Goal: Browse casually

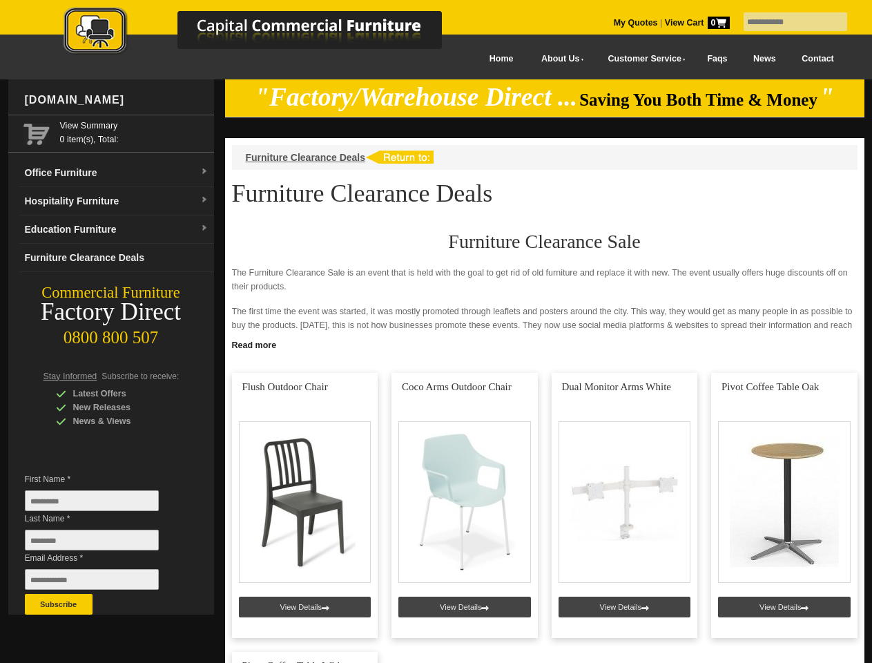
click at [786, 22] on input "text" at bounding box center [796, 21] width 104 height 19
click at [102, 543] on input "Last Name *" at bounding box center [92, 540] width 134 height 21
click at [59, 604] on button "Subscribe" at bounding box center [59, 604] width 68 height 21
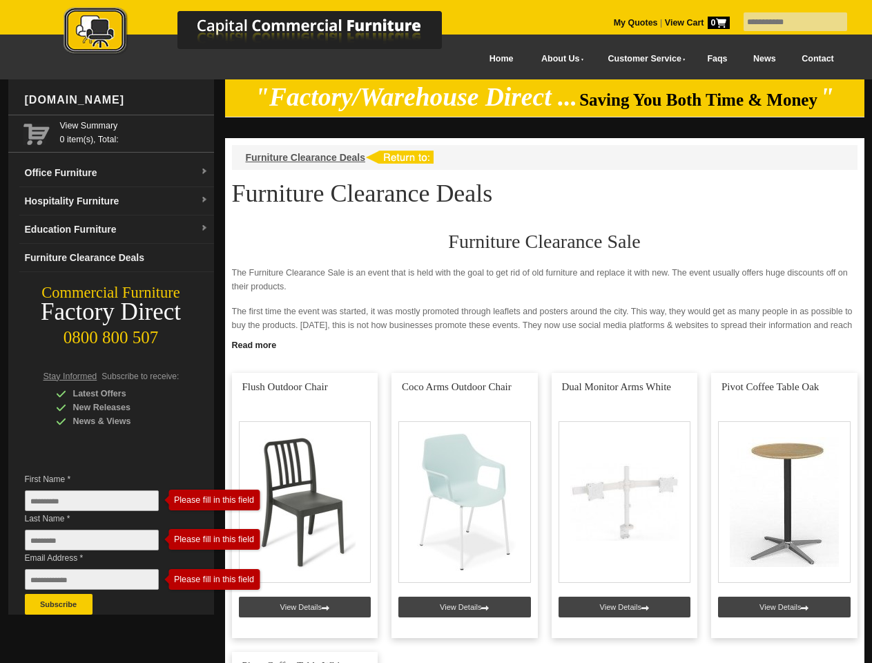
click at [545, 344] on link "Read more" at bounding box center [544, 343] width 639 height 17
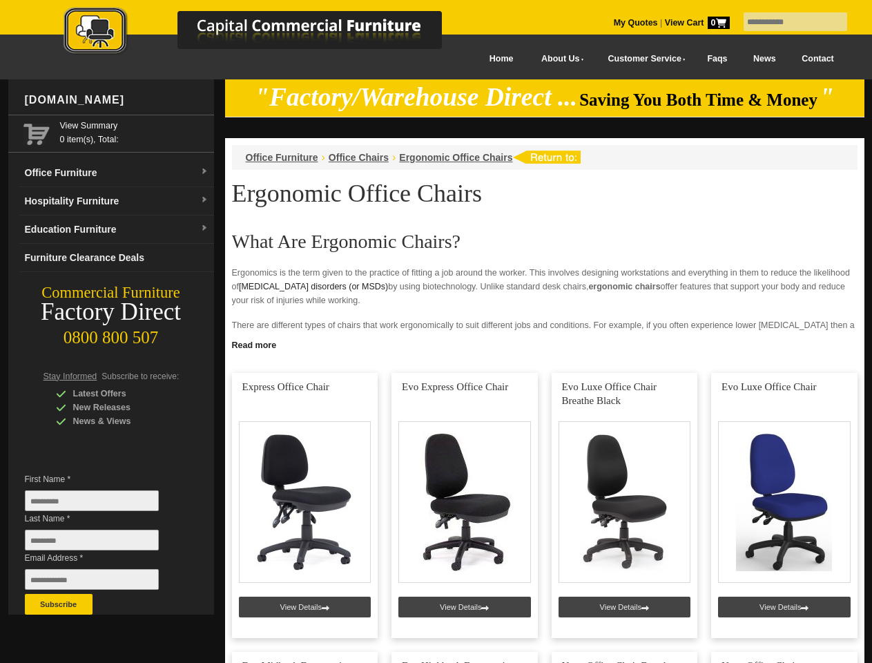
click at [786, 22] on input "text" at bounding box center [796, 21] width 104 height 19
click at [102, 543] on input "Last Name *" at bounding box center [92, 540] width 134 height 21
click at [59, 604] on button "Subscribe" at bounding box center [59, 604] width 68 height 21
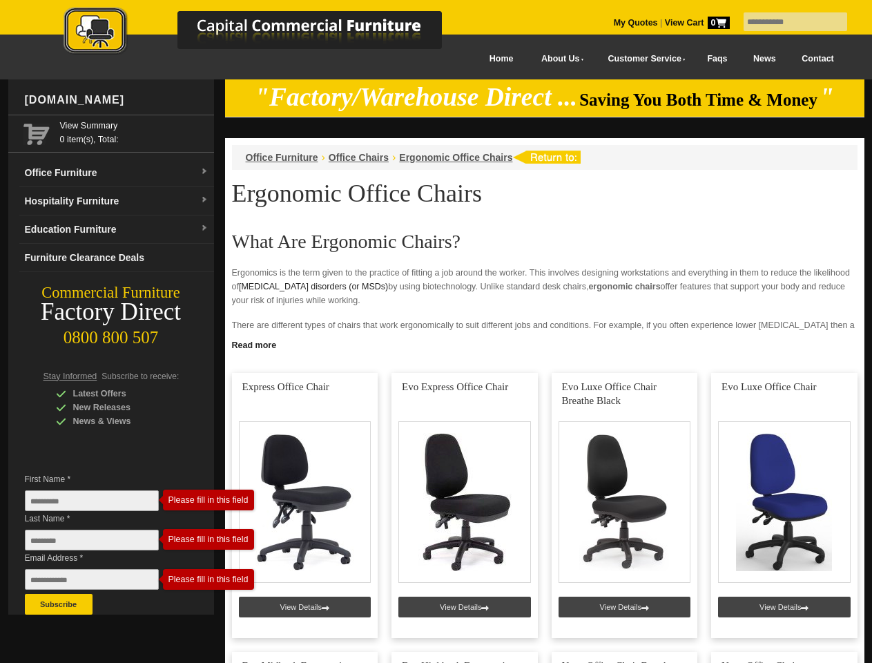
click at [545, 344] on link "Read more" at bounding box center [544, 343] width 639 height 17
